Goal: Task Accomplishment & Management: Use online tool/utility

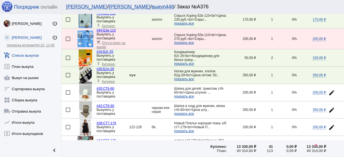
scroll to position [800, 0]
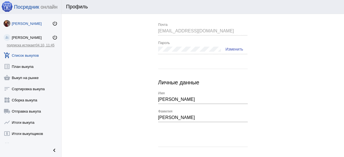
click at [36, 57] on link "add_shopping_cart Список выкупов" at bounding box center [30, 54] width 61 height 11
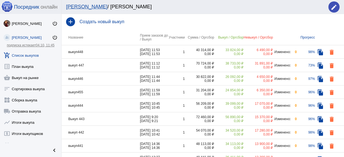
click at [102, 54] on td "выкуп448" at bounding box center [101, 51] width 78 height 13
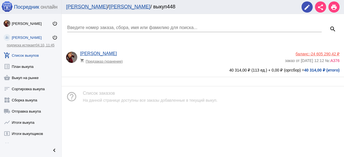
click at [191, 62] on app-delivery-type "shopping_cart Предзаказ (хранение)" at bounding box center [181, 59] width 202 height 7
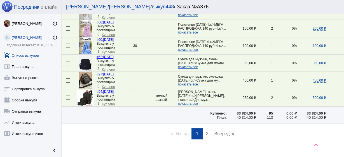
scroll to position [832, 0]
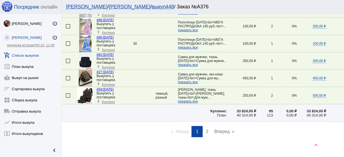
click at [206, 129] on span "2" at bounding box center [207, 131] width 3 height 5
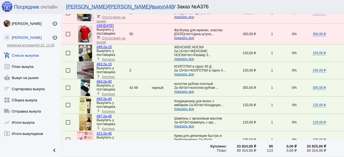
scroll to position [90, 0]
